Goal: Navigation & Orientation: Find specific page/section

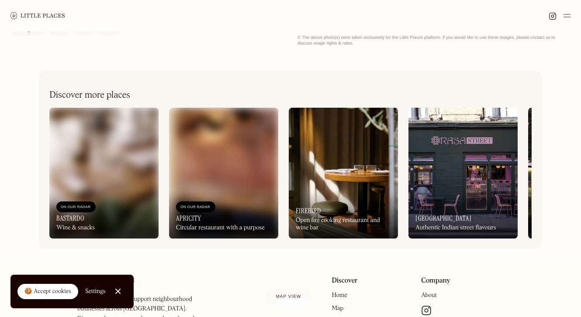
scroll to position [367, 0]
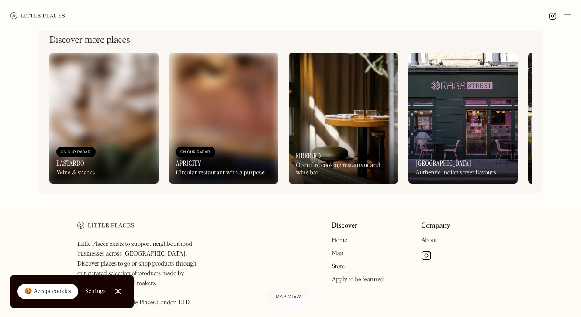
click at [82, 121] on img at bounding box center [103, 118] width 109 height 131
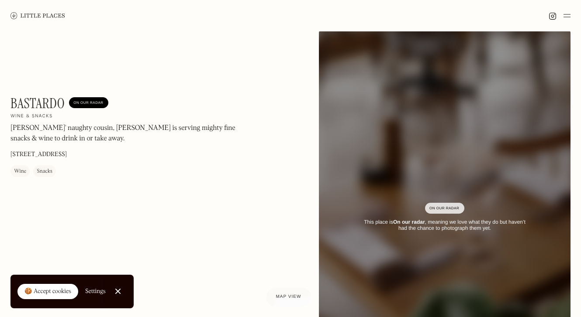
scroll to position [3, 0]
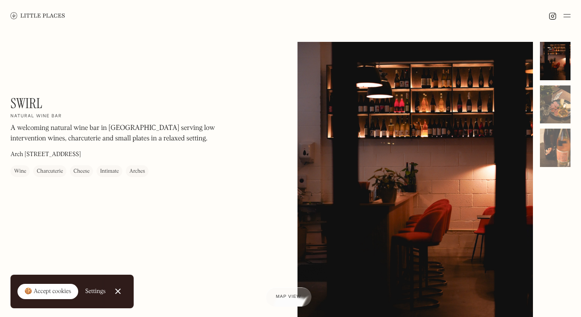
scroll to position [353, 0]
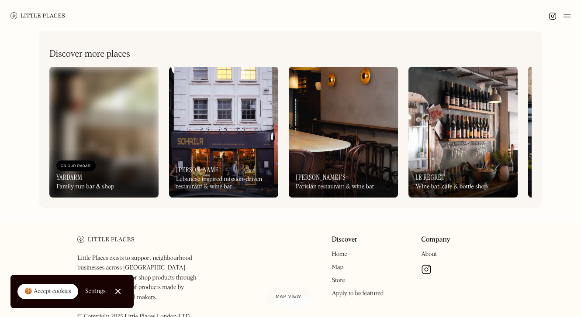
click at [480, 149] on img at bounding box center [462, 132] width 109 height 131
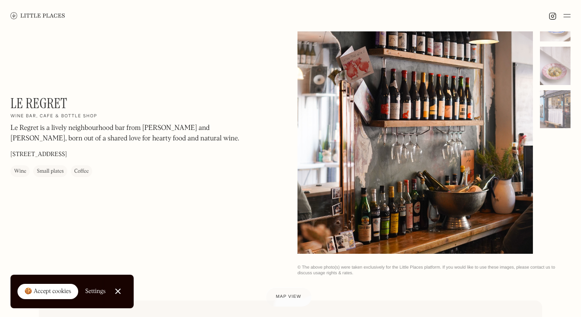
scroll to position [72, 0]
